Goal: Information Seeking & Learning: Learn about a topic

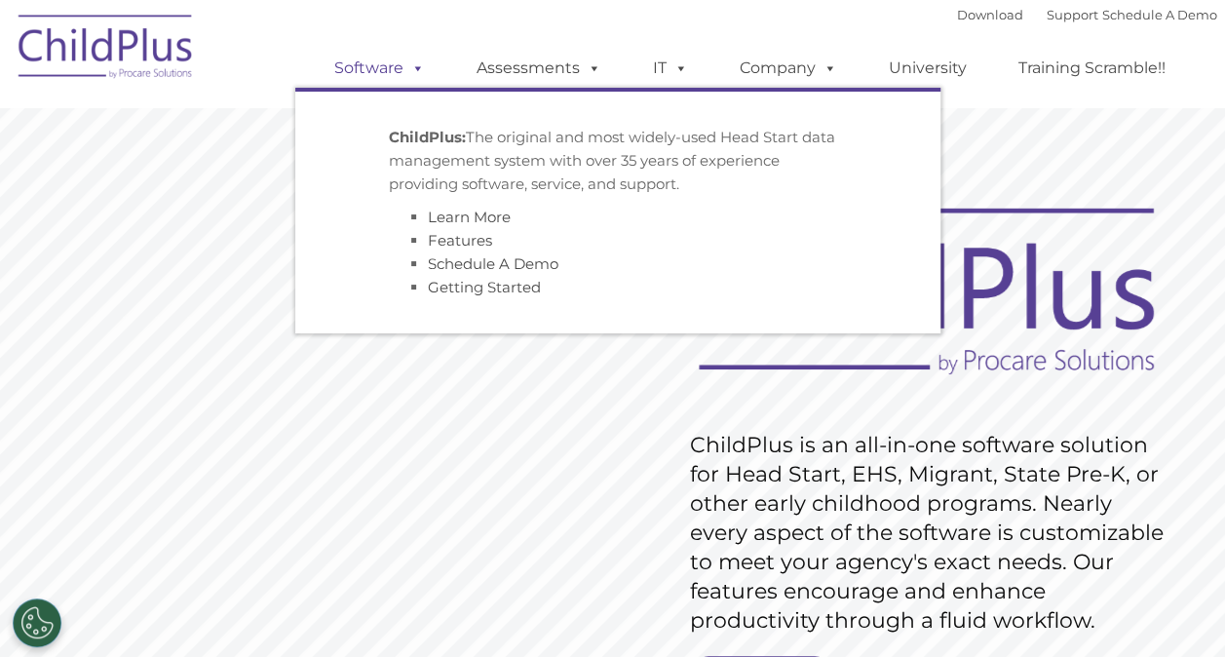
click at [421, 70] on span at bounding box center [413, 67] width 21 height 19
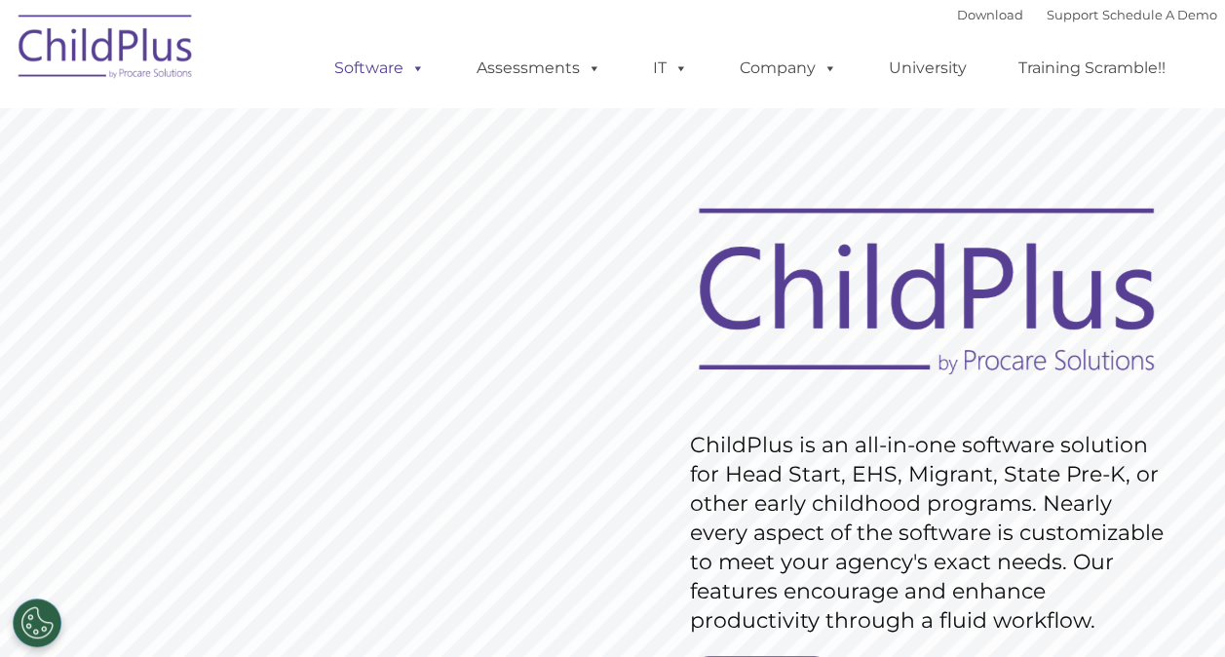
click at [416, 66] on span at bounding box center [413, 67] width 21 height 19
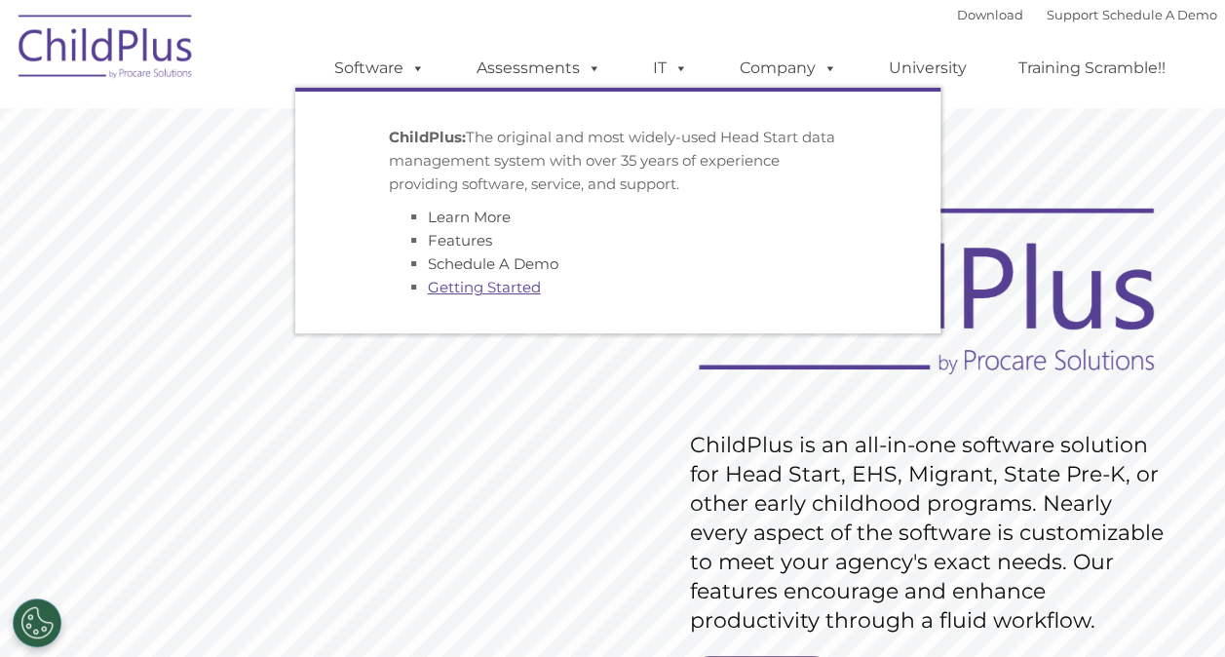
click at [457, 289] on link "Getting Started" at bounding box center [484, 287] width 113 height 19
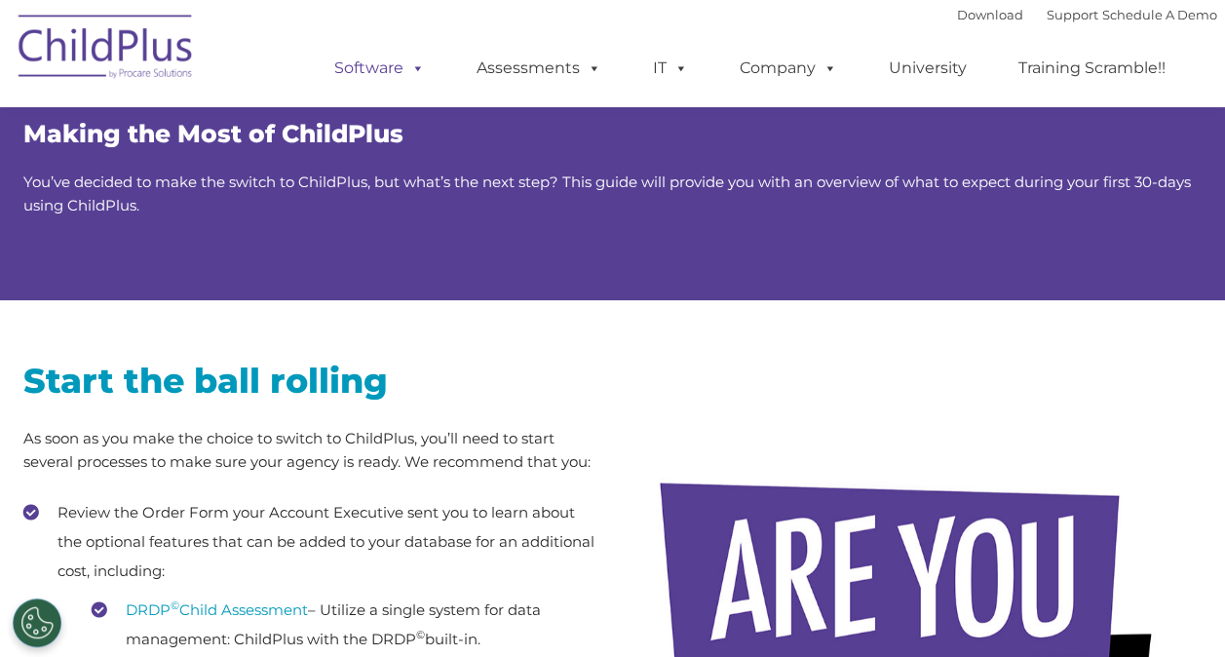
scroll to position [99, 0]
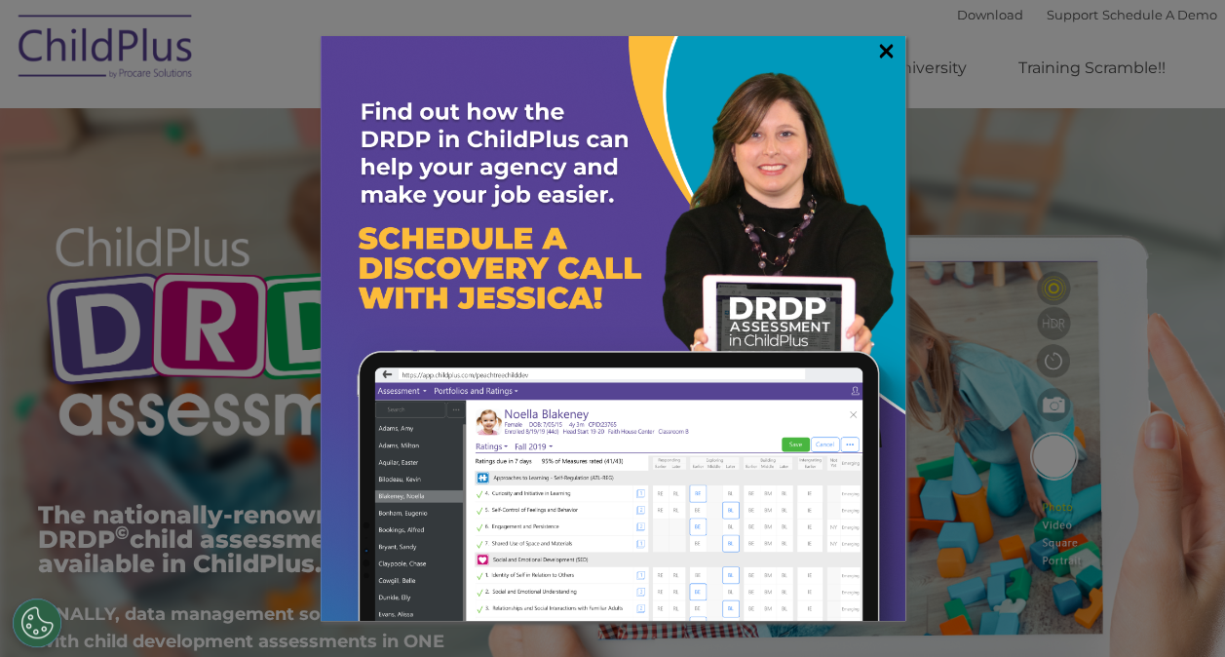
click at [883, 52] on link "×" at bounding box center [886, 50] width 22 height 19
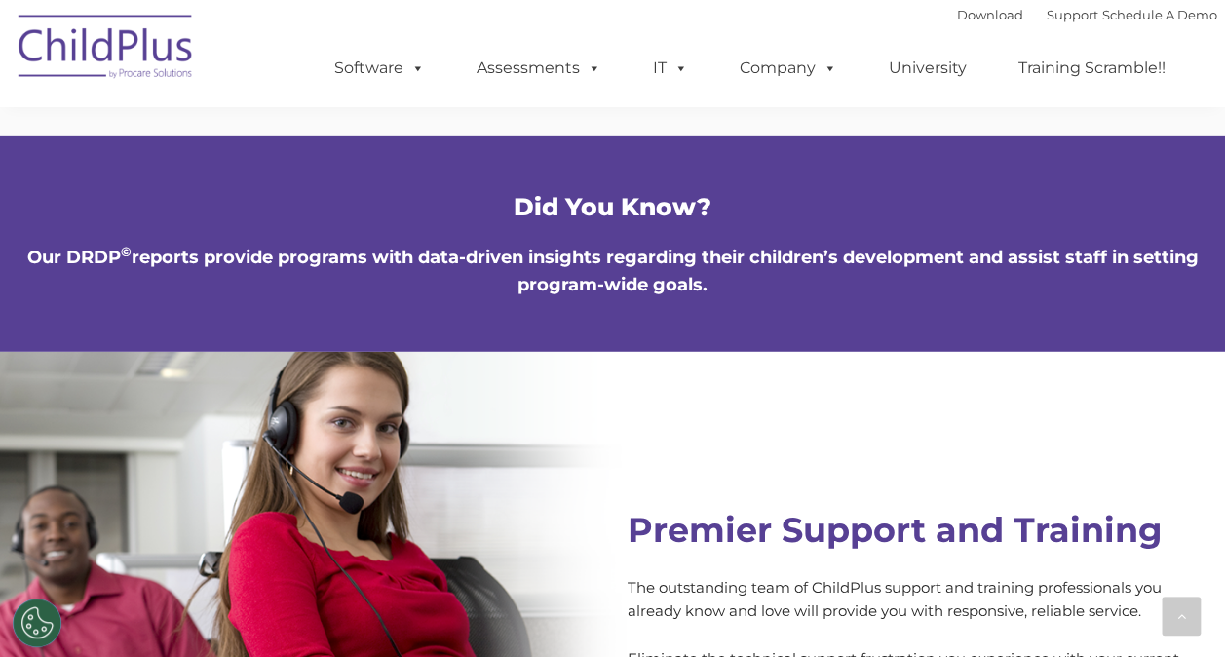
scroll to position [1085, 0]
